Goal: Find specific page/section: Find specific page/section

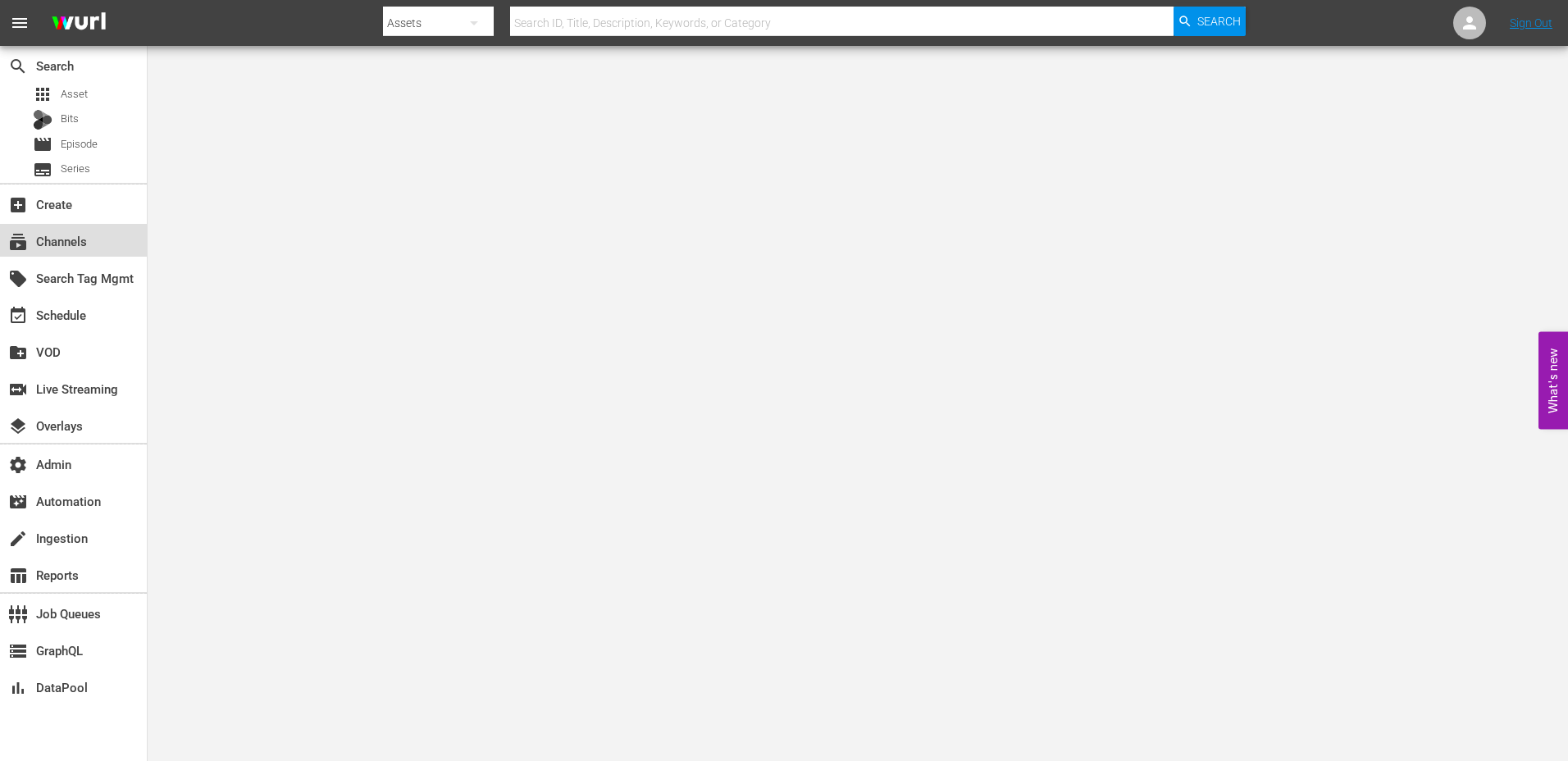
click at [80, 238] on div "subscriptions Channels" at bounding box center [45, 239] width 92 height 15
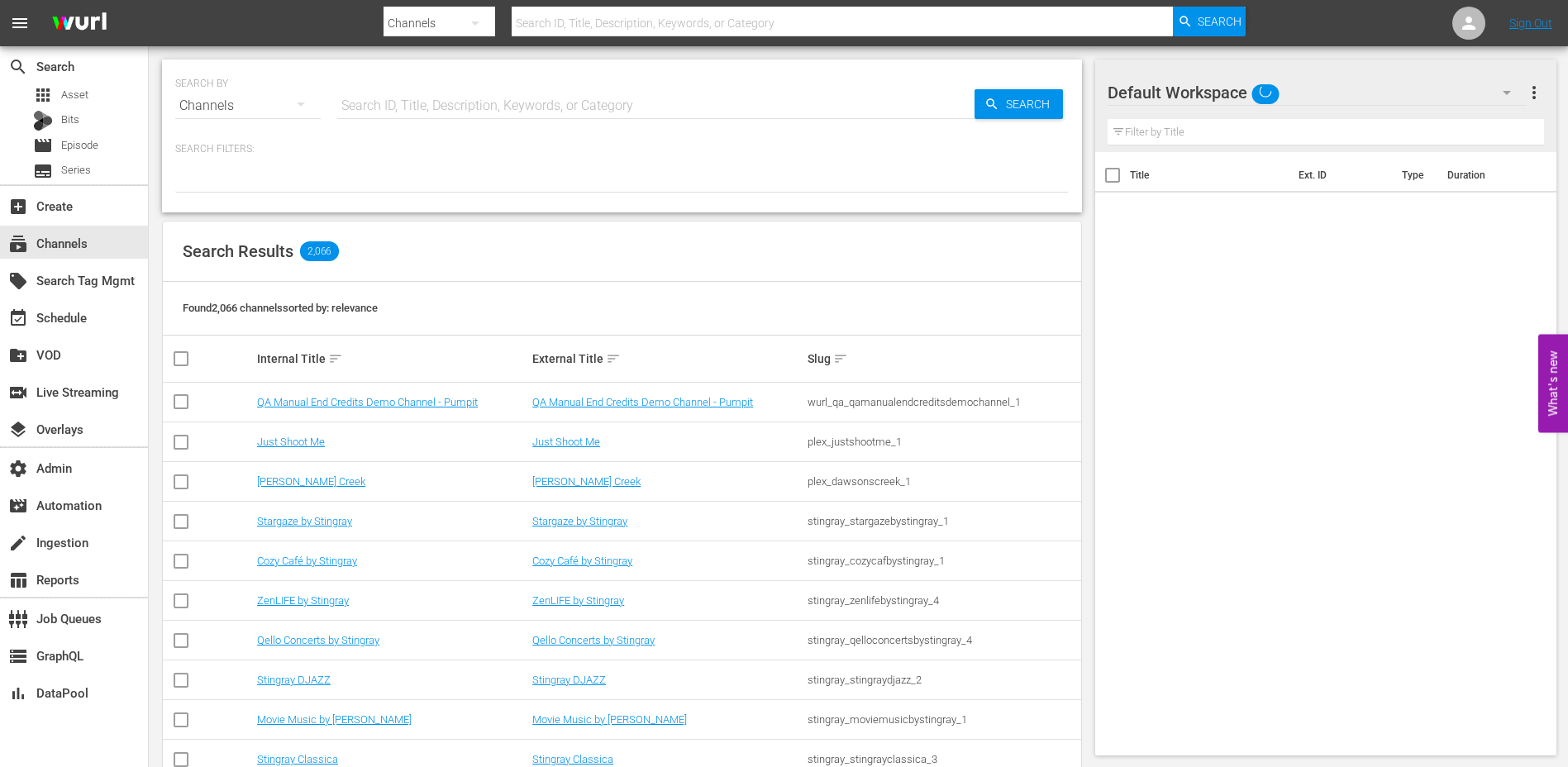
click at [488, 103] on input "text" at bounding box center [655, 106] width 637 height 40
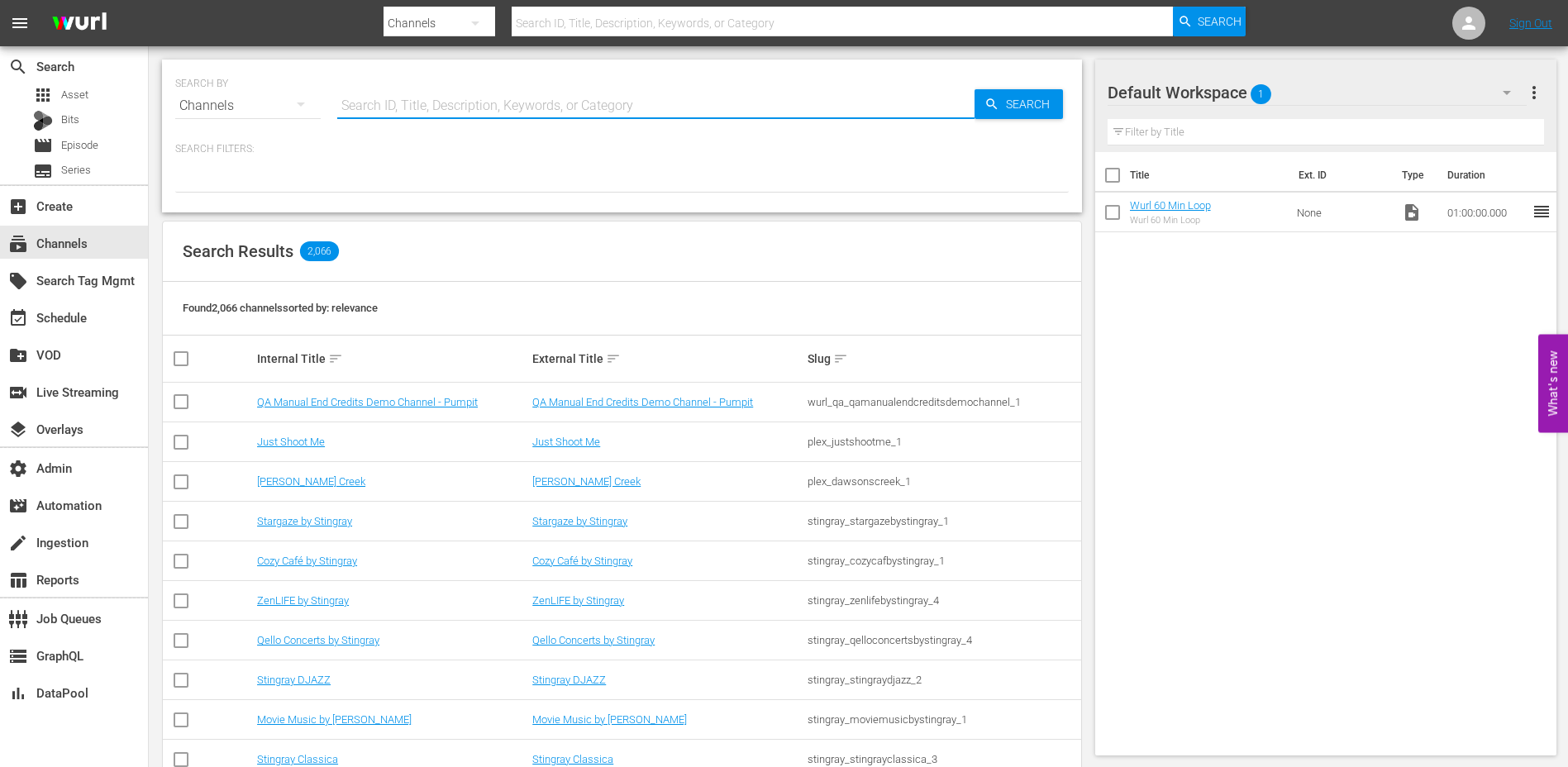
paste input "ae_networks_60daysininternational_1"
type input "ae_networks_60daysininternational_1"
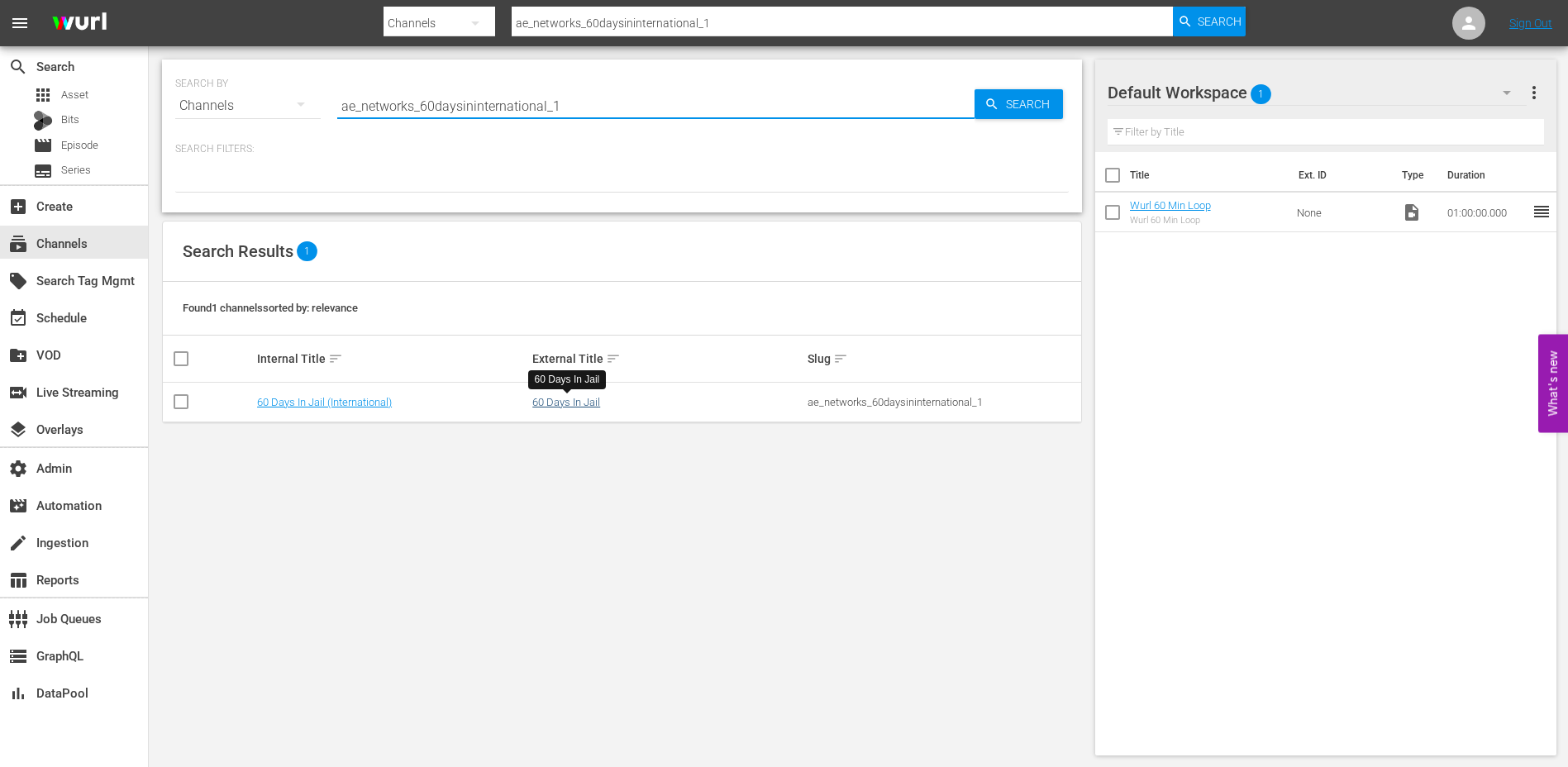
type input "ae_networks_60daysininternational_1"
click at [573, 406] on link "60 Days In Jail" at bounding box center [565, 402] width 67 height 12
